Goal: Check status

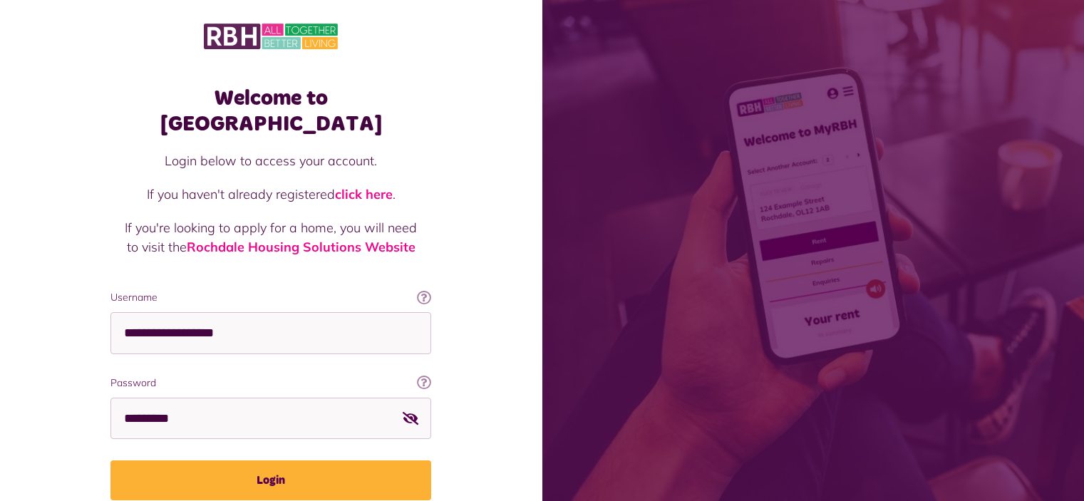
scroll to position [46, 0]
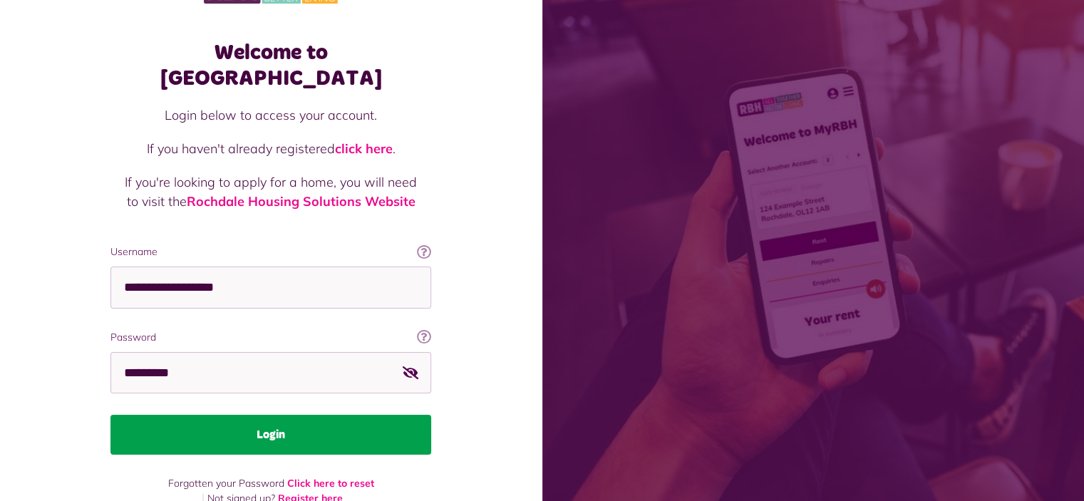
drag, startPoint x: 0, startPoint y: 0, endPoint x: 275, endPoint y: 406, distance: 490.4
click at [275, 415] on button "Login" at bounding box center [270, 435] width 321 height 40
click at [256, 415] on button "Login" at bounding box center [270, 435] width 321 height 40
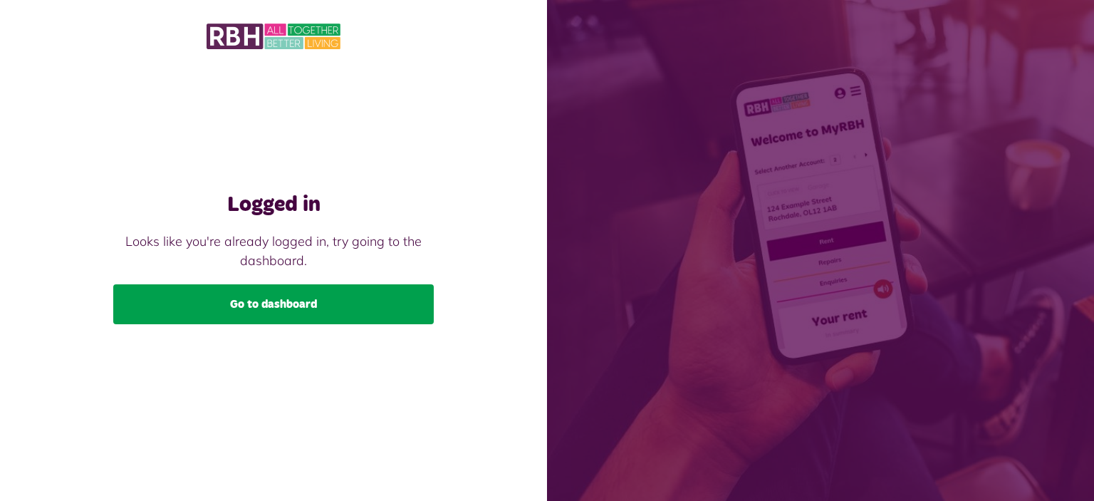
drag, startPoint x: 0, startPoint y: 0, endPoint x: 271, endPoint y: 299, distance: 403.5
click at [271, 299] on link "Go to dashboard" at bounding box center [273, 304] width 321 height 40
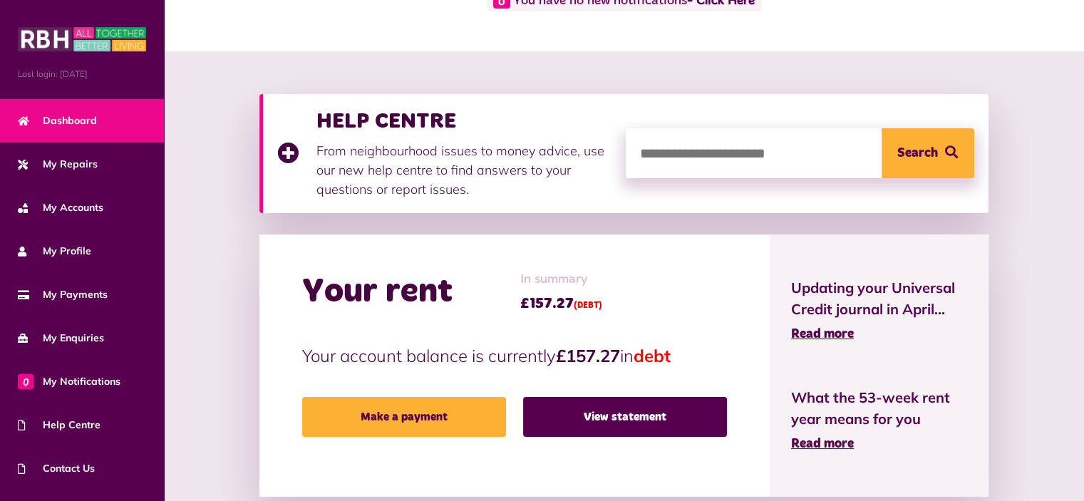
scroll to position [146, 0]
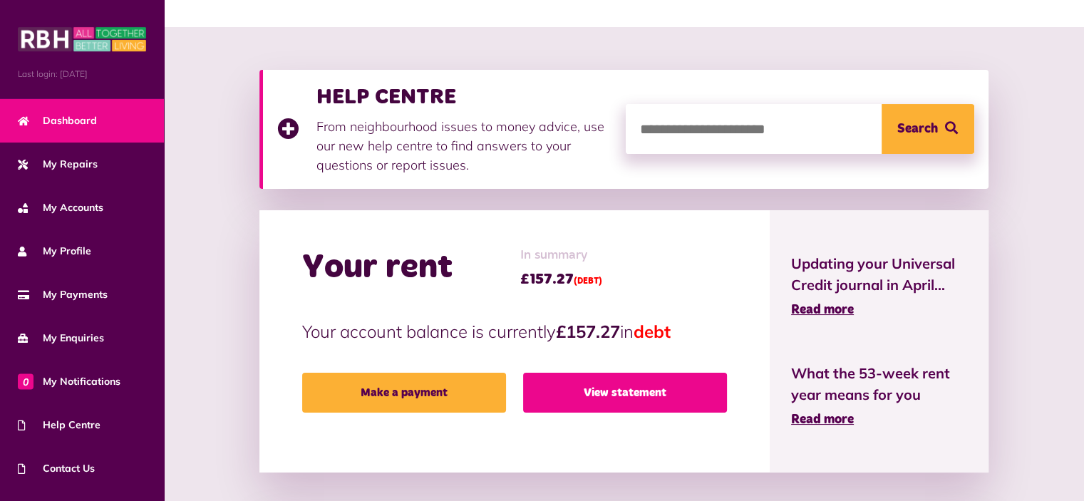
click at [628, 391] on link "View statement" at bounding box center [625, 393] width 204 height 40
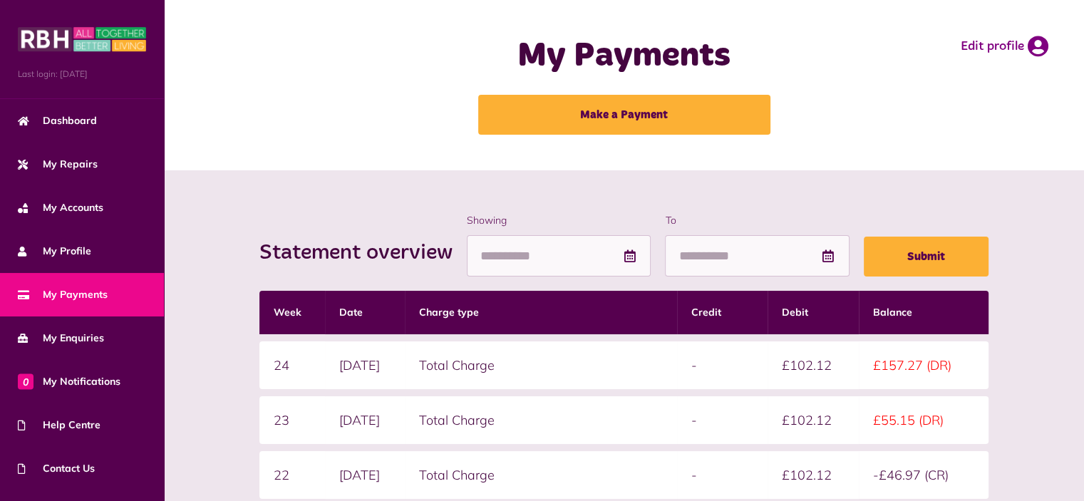
scroll to position [214, 0]
